Goal: Task Accomplishment & Management: Complete application form

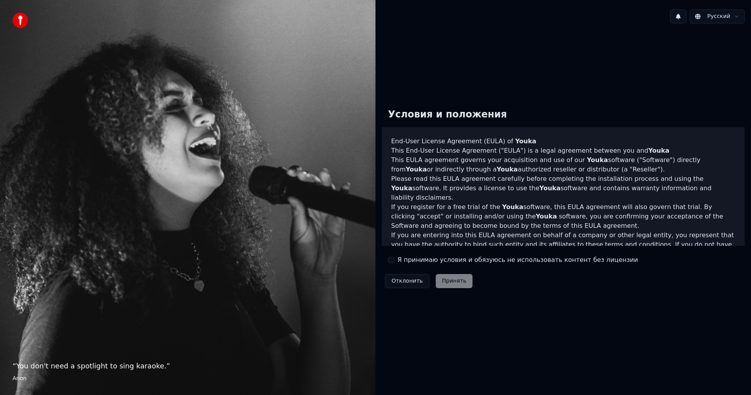
click at [409, 259] on label "Я принимаю условия и обязуюсь не использовать контент без лицензии" at bounding box center [518, 259] width 241 height 9
click at [394, 259] on button "Я принимаю условия и обязуюсь не использовать контент без лицензии" at bounding box center [391, 260] width 6 height 6
click at [445, 279] on button "Принять" at bounding box center [454, 281] width 37 height 14
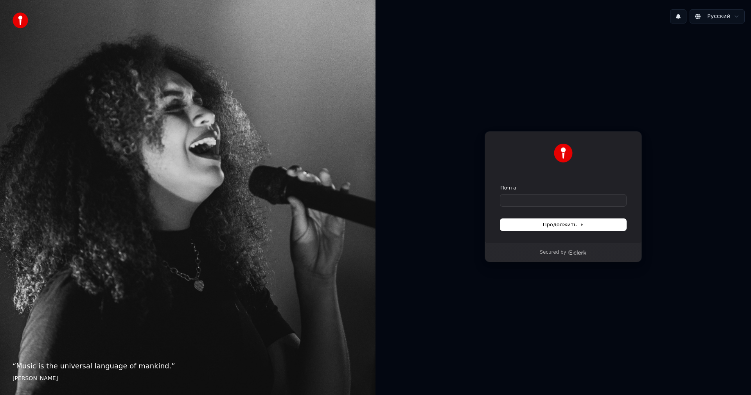
click at [547, 191] on div "Почта" at bounding box center [564, 187] width 126 height 7
click at [547, 192] on div "Почта" at bounding box center [564, 195] width 126 height 22
click at [546, 195] on input "Почта" at bounding box center [564, 201] width 126 height 12
